Goal: Task Accomplishment & Management: Manage account settings

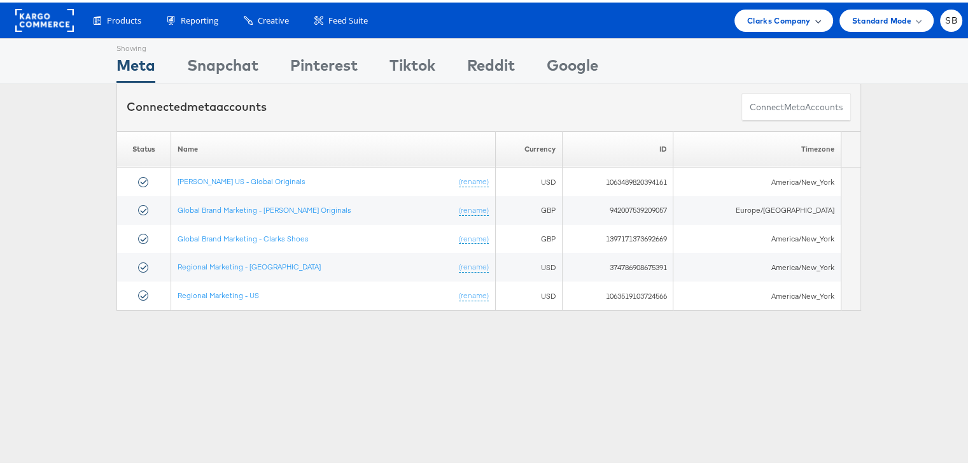
click at [766, 23] on span "Clarks Company" at bounding box center [779, 17] width 64 height 13
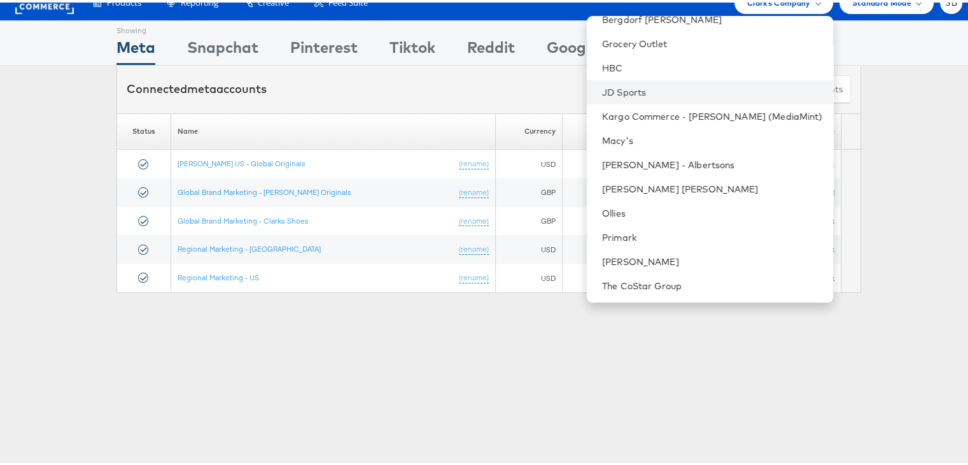
scroll to position [20, 0]
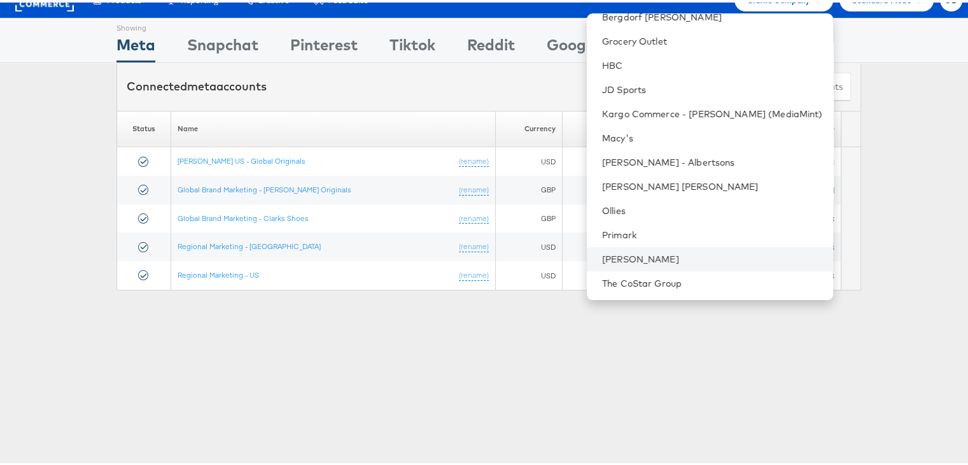
click at [647, 263] on li "Steve Madden" at bounding box center [710, 256] width 246 height 24
click at [649, 257] on link "Steve Madden" at bounding box center [712, 256] width 221 height 13
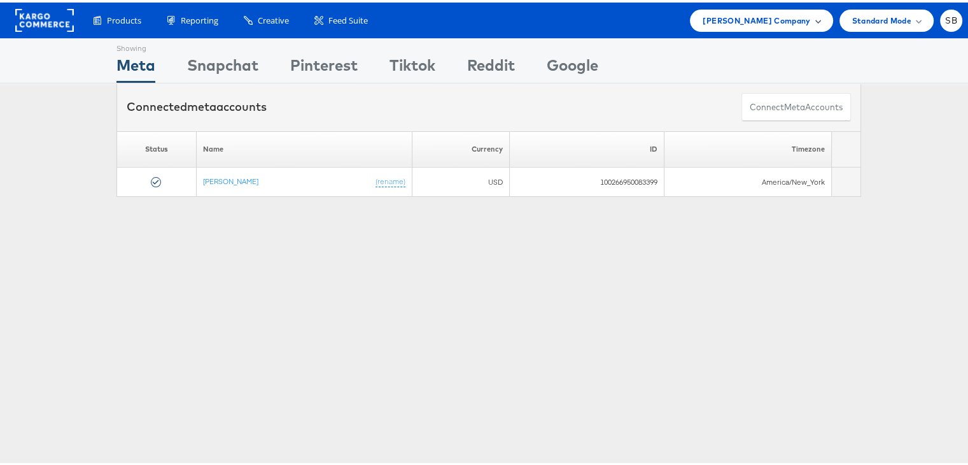
click at [730, 16] on span "Steve Madden Company" at bounding box center [757, 17] width 108 height 13
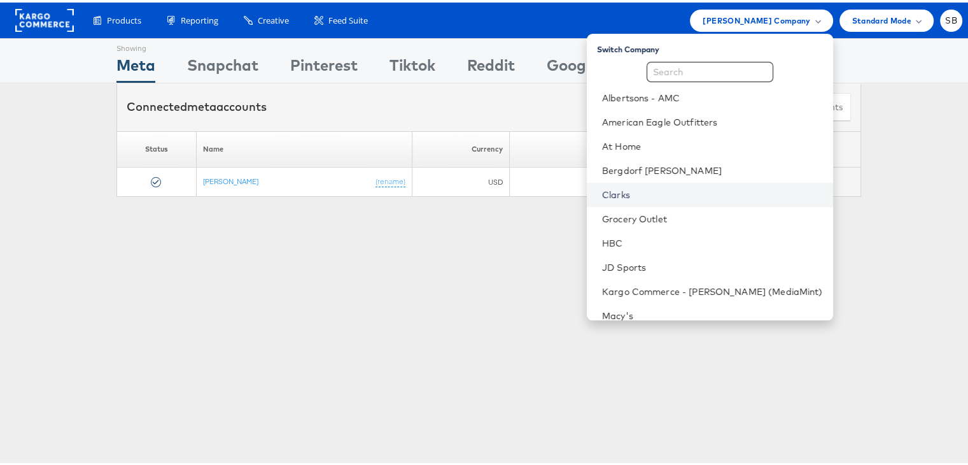
click at [639, 189] on link "Clarks" at bounding box center [712, 192] width 221 height 13
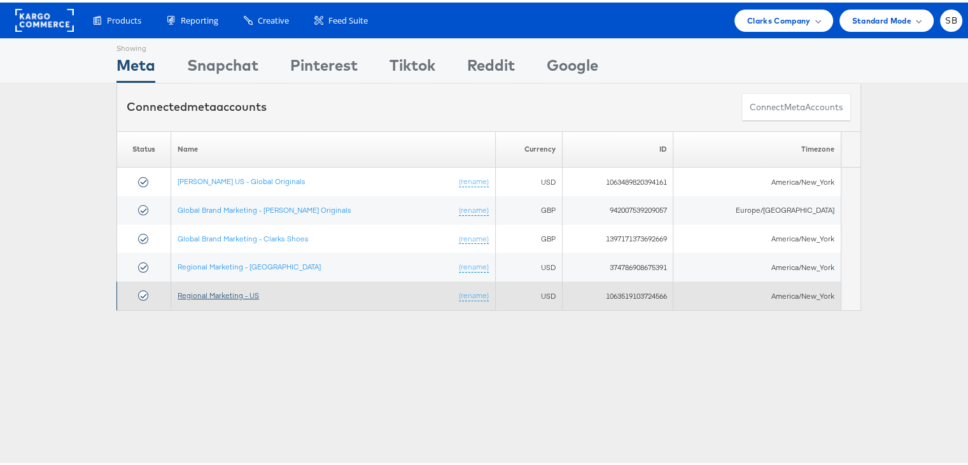
click at [224, 292] on link "Regional Marketing - US" at bounding box center [218, 293] width 81 height 10
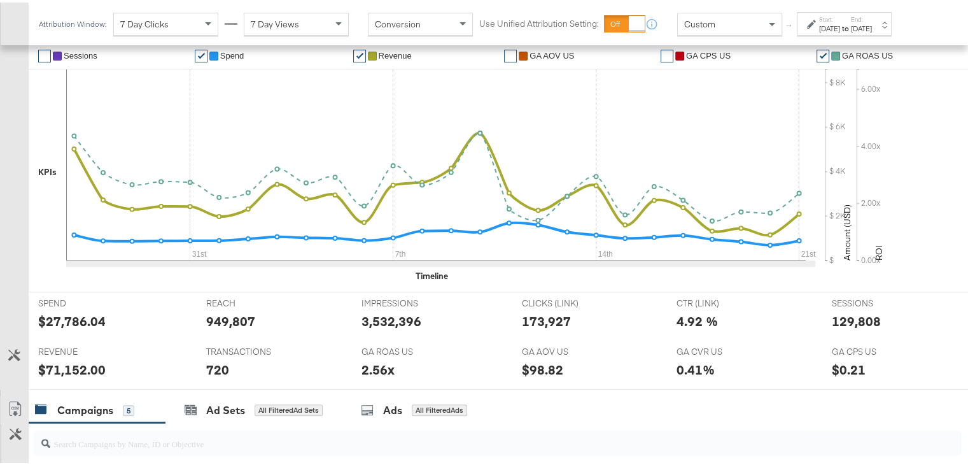
scroll to position [745, 0]
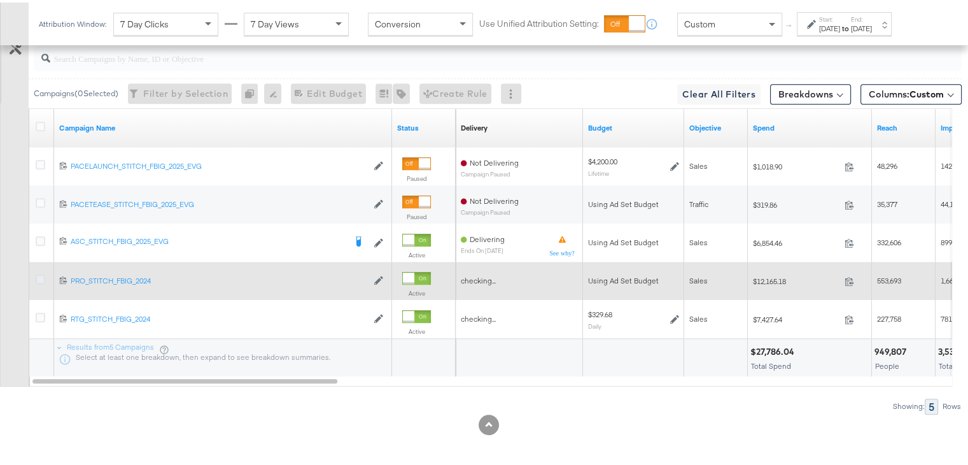
click at [36, 272] on icon at bounding box center [41, 277] width 10 height 10
click at [0, 0] on input "checkbox" at bounding box center [0, 0] width 0 height 0
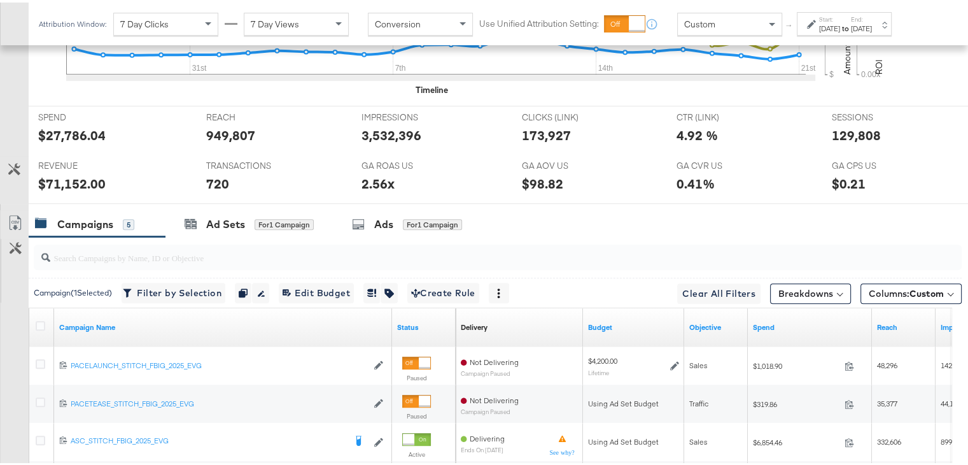
scroll to position [615, 0]
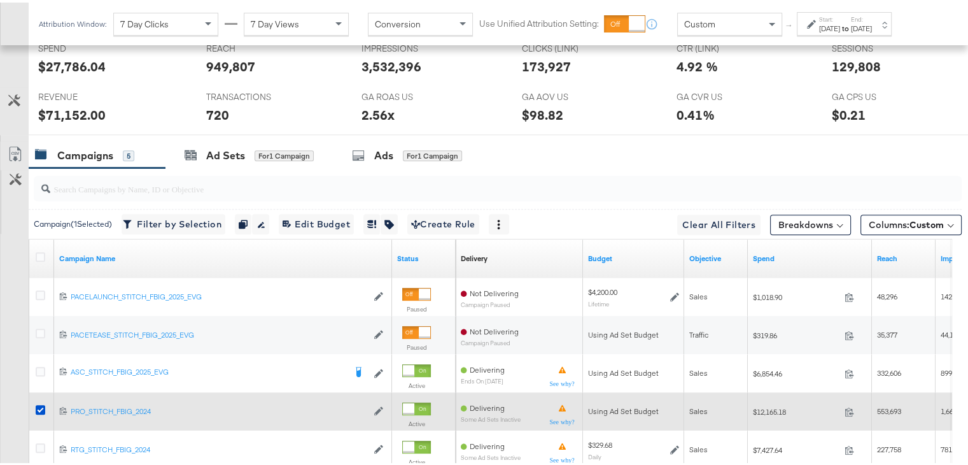
click at [34, 402] on div at bounding box center [43, 408] width 24 height 23
click at [38, 404] on icon at bounding box center [41, 407] width 10 height 10
click at [0, 0] on input "checkbox" at bounding box center [0, 0] width 0 height 0
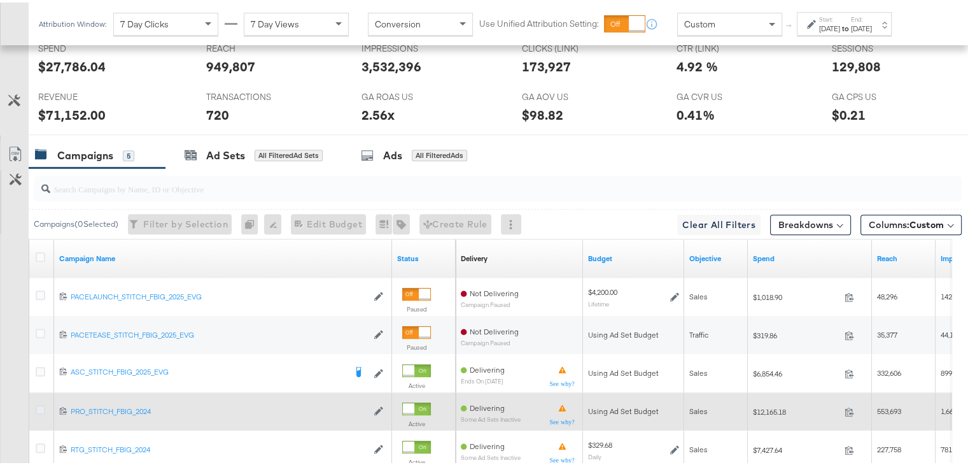
click at [38, 404] on icon at bounding box center [41, 407] width 10 height 10
click at [0, 0] on input "checkbox" at bounding box center [0, 0] width 0 height 0
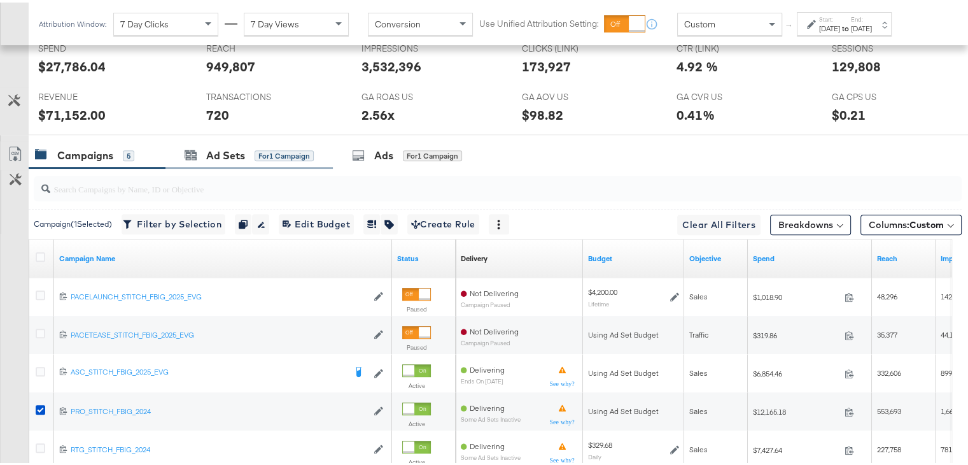
click at [222, 163] on div "Ad Sets for 1 Campaign" at bounding box center [249, 152] width 167 height 27
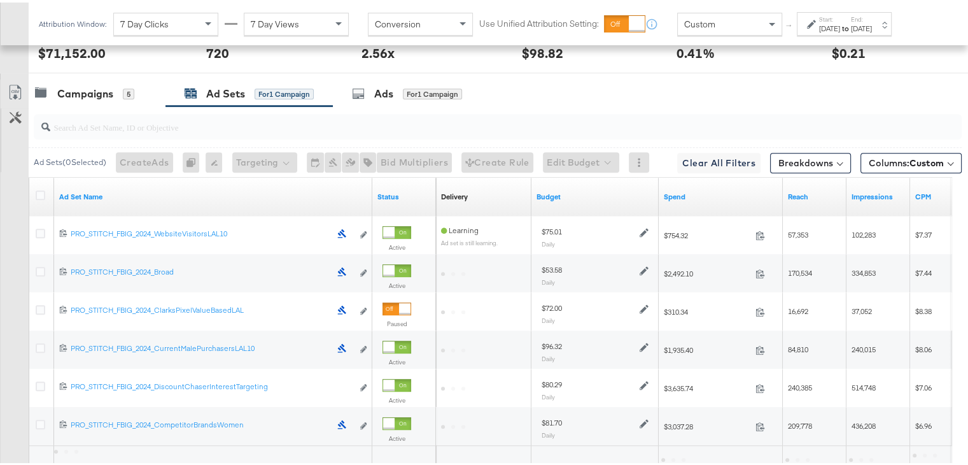
scroll to position [689, 0]
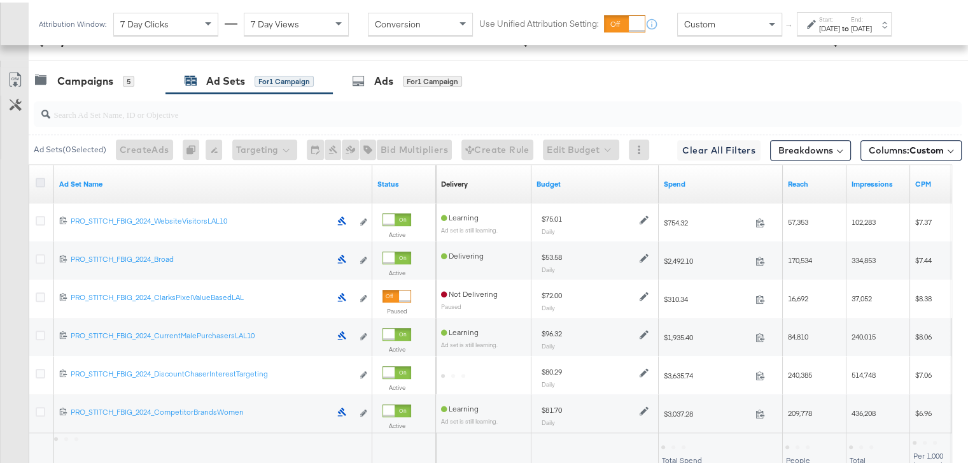
click at [43, 176] on icon at bounding box center [41, 180] width 10 height 10
click at [0, 0] on input "checkbox" at bounding box center [0, 0] width 0 height 0
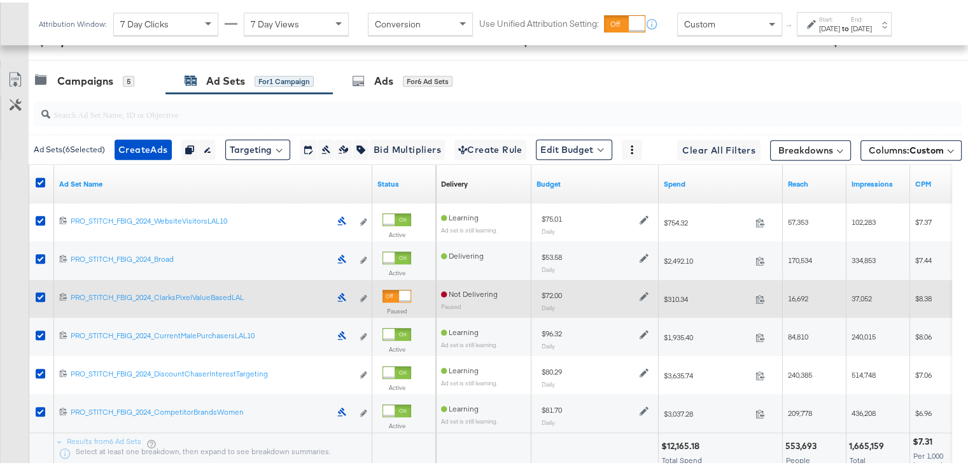
click at [38, 296] on label at bounding box center [41, 295] width 10 height 10
click at [0, 0] on input "checkbox" at bounding box center [0, 0] width 0 height 0
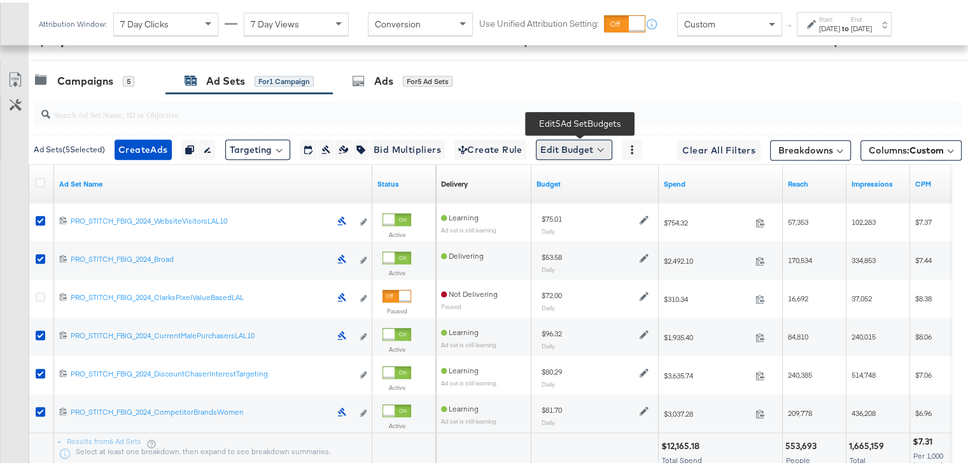
click at [579, 145] on button "Edit Budget" at bounding box center [574, 147] width 76 height 20
click at [567, 176] on span "Edit Ad Set Budget" at bounding box center [578, 180] width 73 height 17
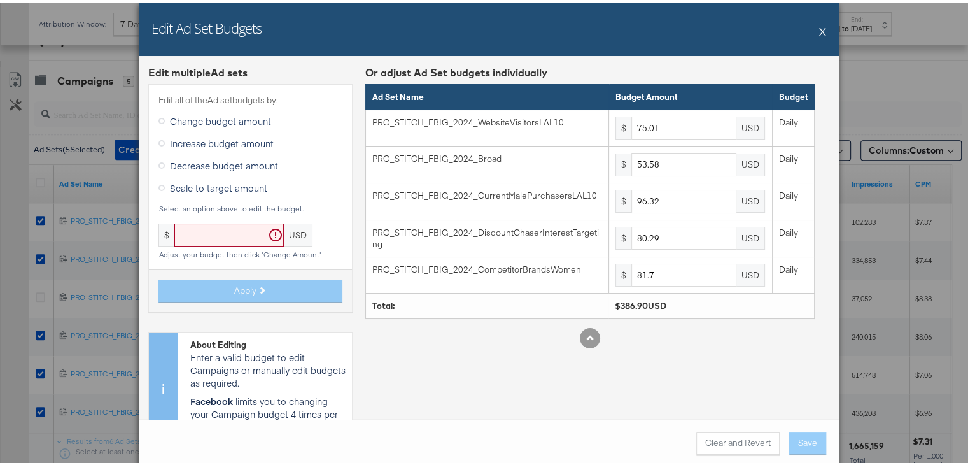
click at [822, 27] on div "Edit Ad Set Budgets X" at bounding box center [489, 26] width 700 height 53
click at [820, 27] on button "X" at bounding box center [822, 28] width 7 height 25
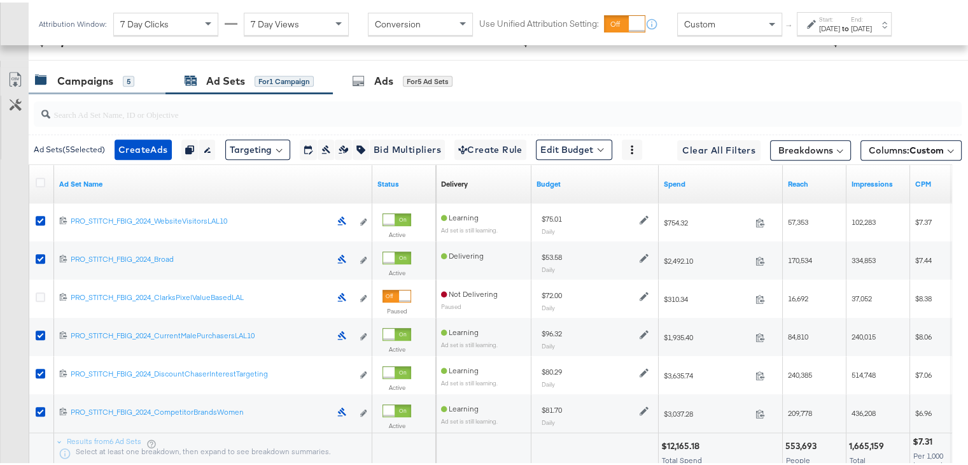
click at [89, 74] on div "Campaigns" at bounding box center [85, 78] width 56 height 15
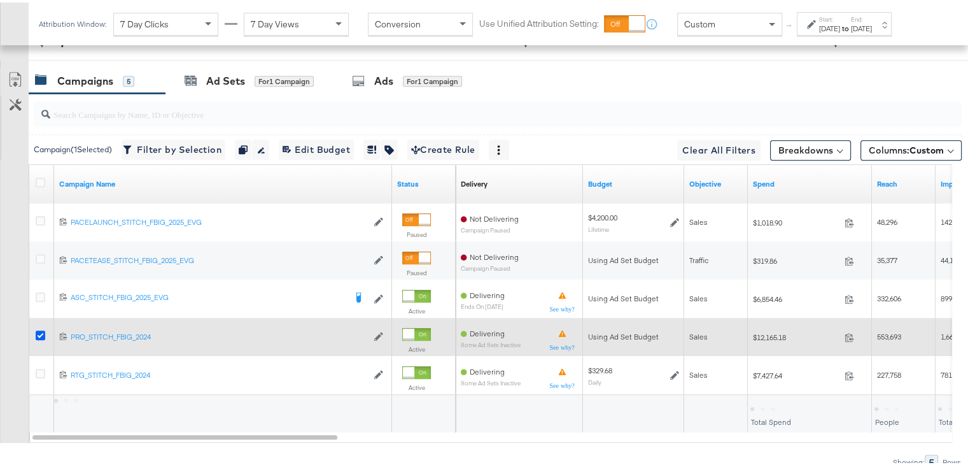
click at [38, 328] on icon at bounding box center [41, 333] width 10 height 10
click at [0, 0] on input "checkbox" at bounding box center [0, 0] width 0 height 0
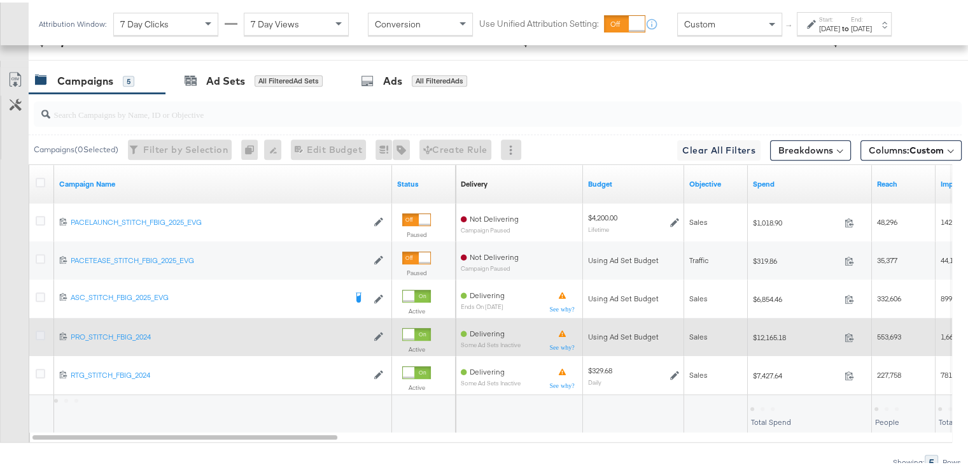
click at [41, 332] on icon at bounding box center [41, 333] width 10 height 10
click at [0, 0] on input "checkbox" at bounding box center [0, 0] width 0 height 0
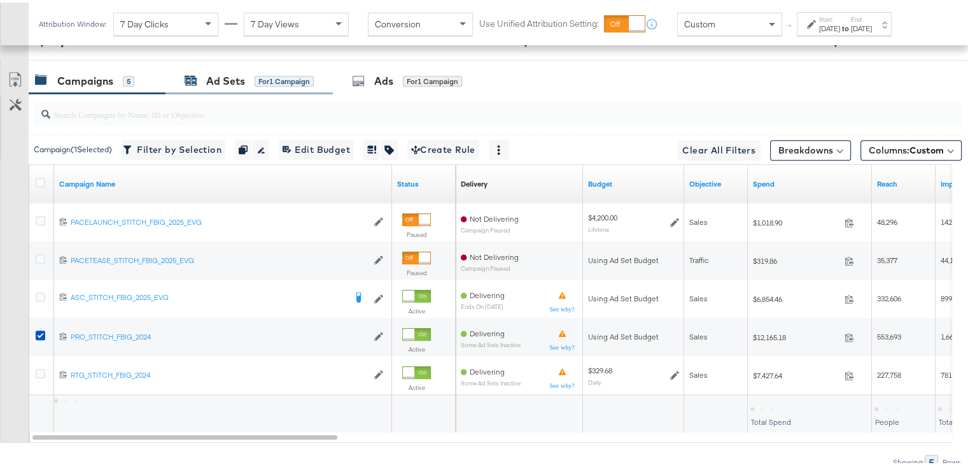
click at [222, 73] on div "Ad Sets" at bounding box center [225, 78] width 39 height 15
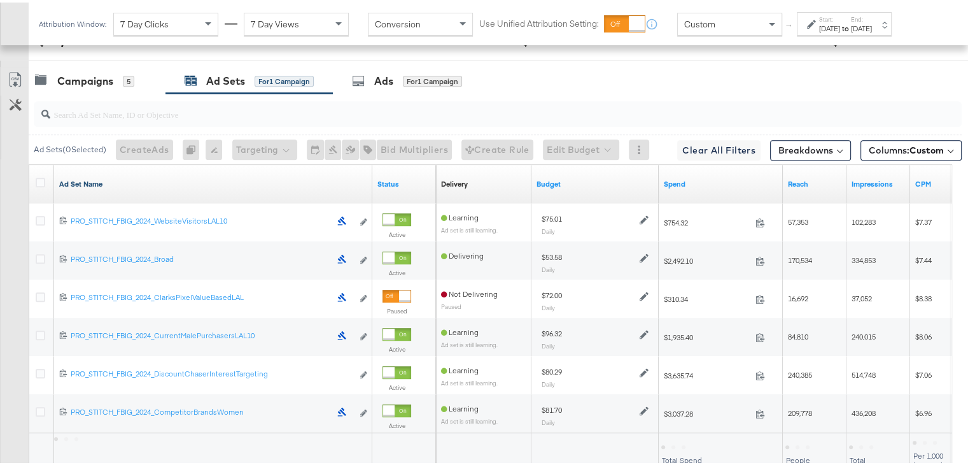
click at [69, 176] on link "Ad Set Name" at bounding box center [213, 181] width 308 height 10
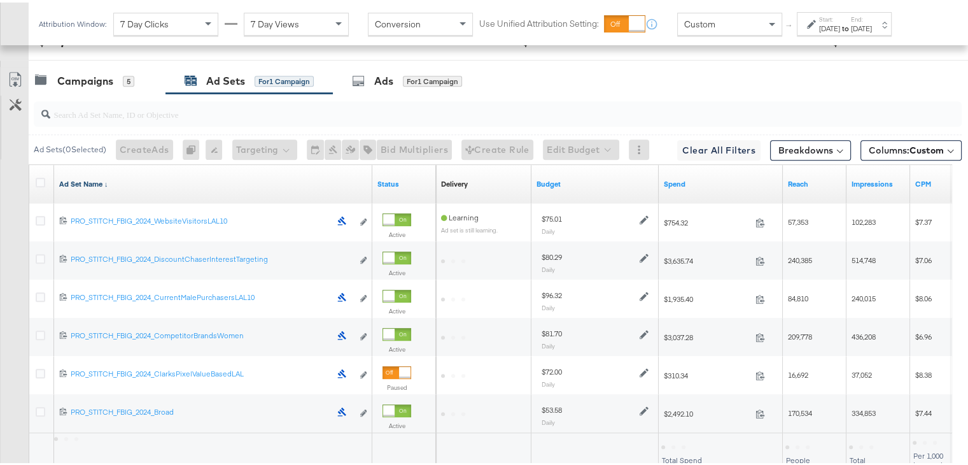
click at [69, 176] on link "Ad Set Name ↓" at bounding box center [213, 181] width 308 height 10
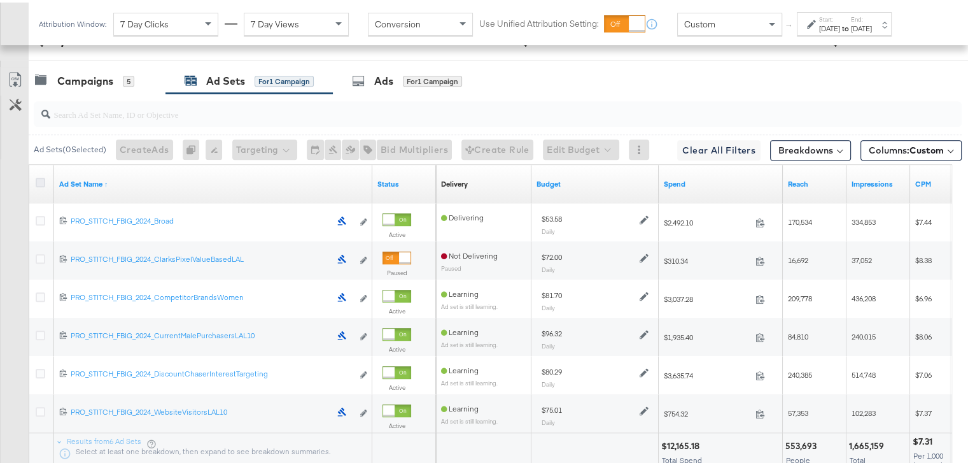
click at [39, 177] on icon at bounding box center [41, 180] width 10 height 10
click at [0, 0] on input "checkbox" at bounding box center [0, 0] width 0 height 0
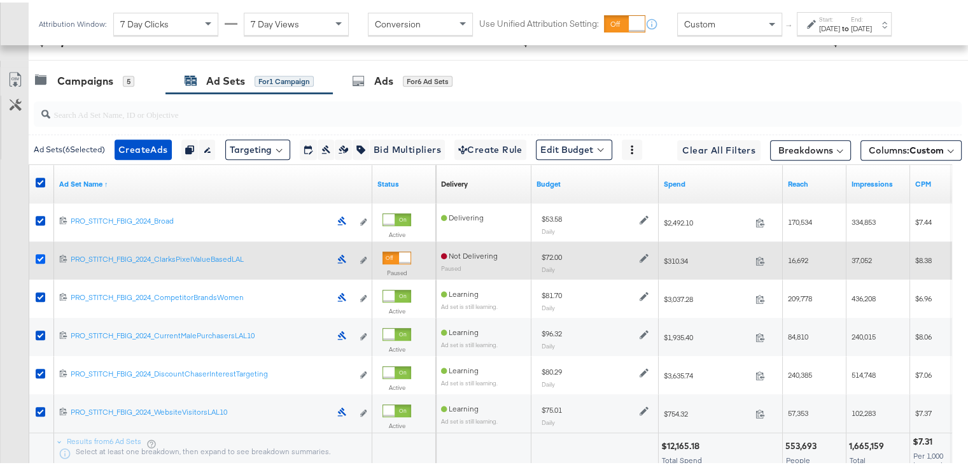
click at [36, 256] on icon at bounding box center [41, 256] width 10 height 10
click at [0, 0] on input "checkbox" at bounding box center [0, 0] width 0 height 0
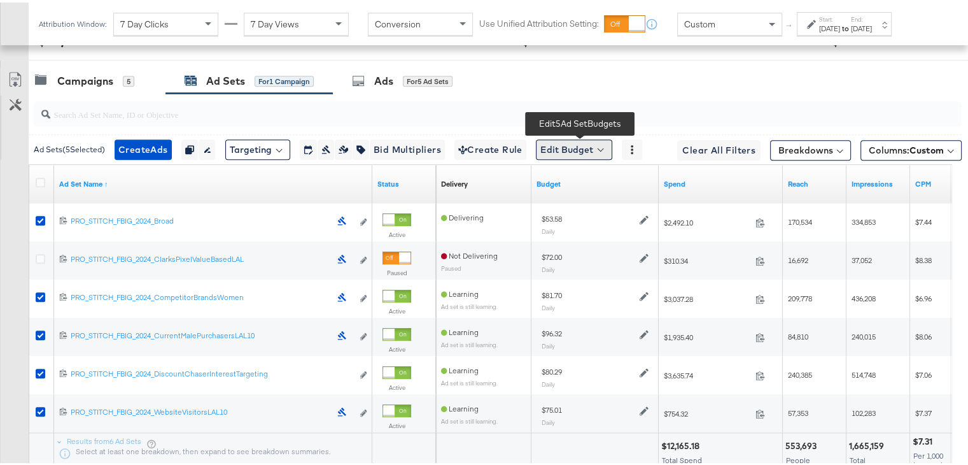
click at [570, 143] on button "Edit Budget" at bounding box center [574, 147] width 76 height 20
click at [567, 179] on span "Edit Ad Set Budget" at bounding box center [578, 180] width 73 height 17
